Goal: Navigation & Orientation: Find specific page/section

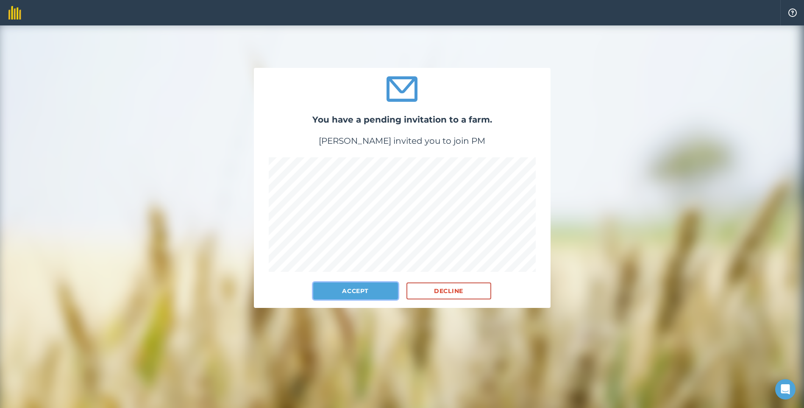
click at [342, 289] on button "Accept" at bounding box center [355, 290] width 85 height 17
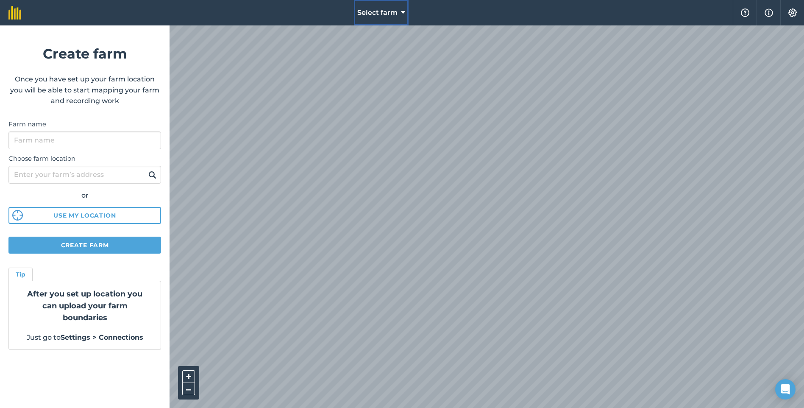
click at [381, 9] on span "Select farm" at bounding box center [377, 13] width 40 height 10
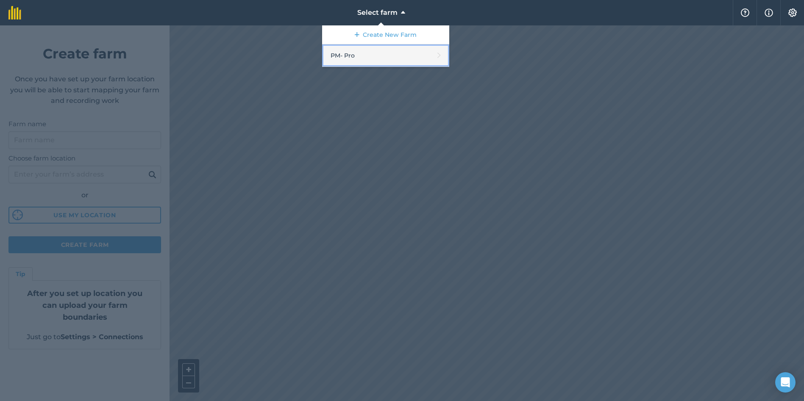
click at [348, 56] on link "PM - Pro" at bounding box center [385, 55] width 127 height 22
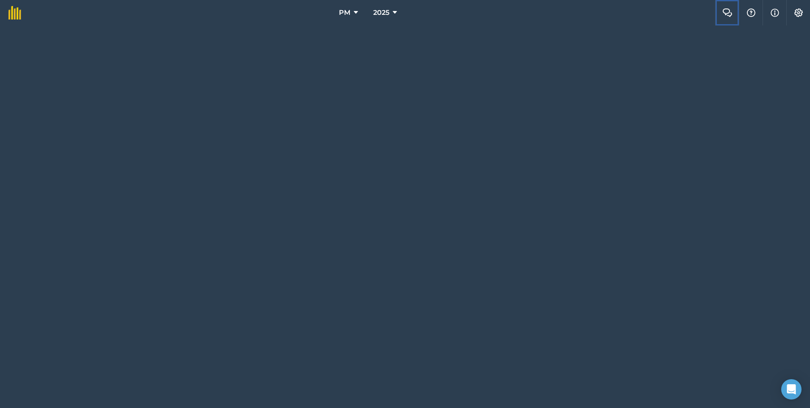
click at [733, 12] on button "Farm Chat" at bounding box center [727, 12] width 24 height 25
click at [14, 16] on img at bounding box center [14, 13] width 13 height 14
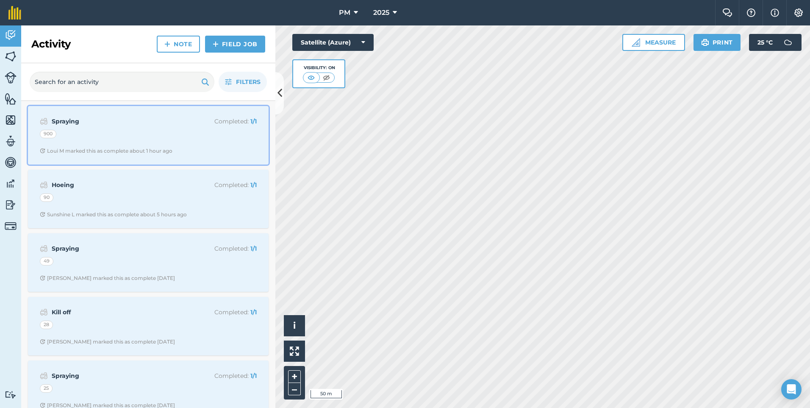
click at [147, 129] on div "Spraying Completed : 1 / 1 900 Loui M marked this as complete about 1 hour ago" at bounding box center [148, 135] width 231 height 48
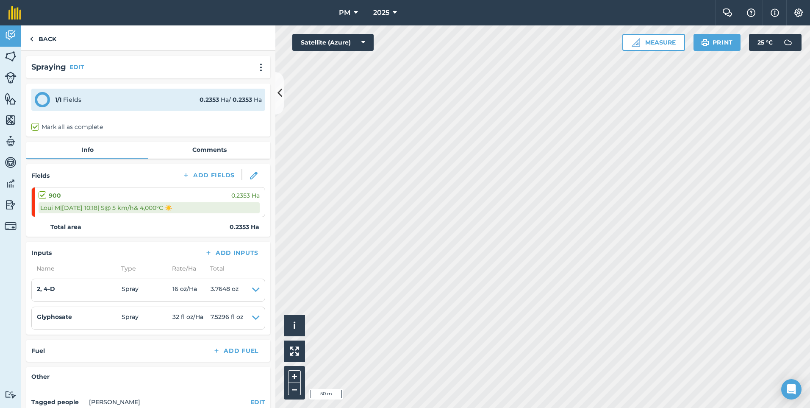
click at [63, 177] on div "Fields Add Fields" at bounding box center [148, 175] width 234 height 13
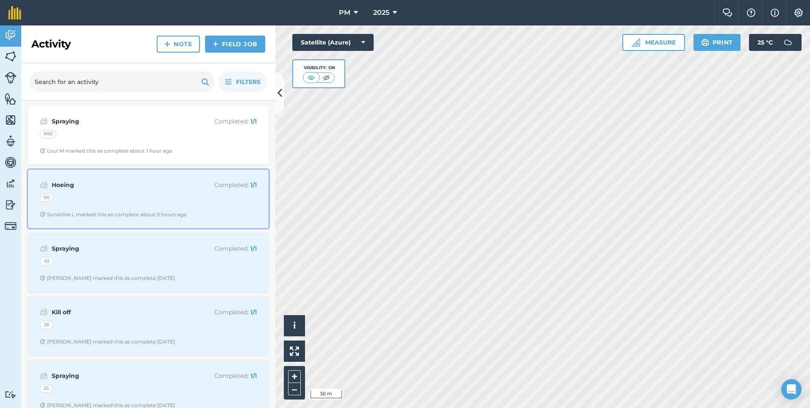
click at [144, 190] on div "Hoeing Completed : 1 / 1 90 Sunshine L marked this as complete about 5 hours ago" at bounding box center [148, 199] width 231 height 48
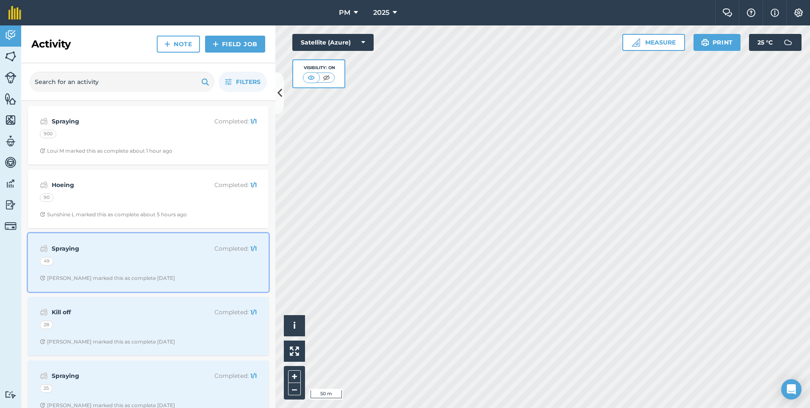
click at [115, 257] on div "49" at bounding box center [148, 262] width 217 height 11
